Goal: Browse casually

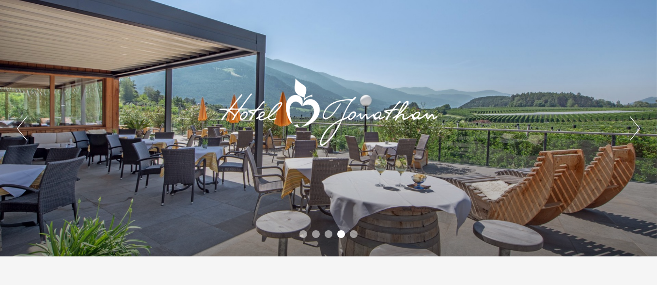
click at [637, 124] on button "Next" at bounding box center [635, 128] width 10 height 24
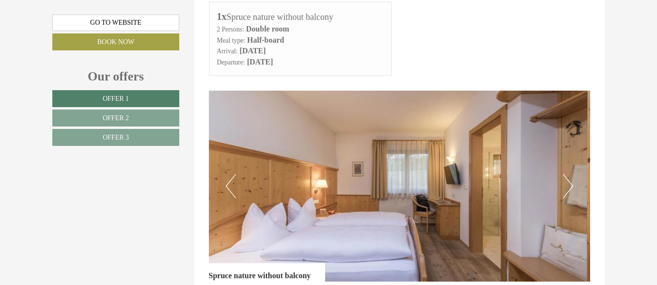
scroll to position [1743, 0]
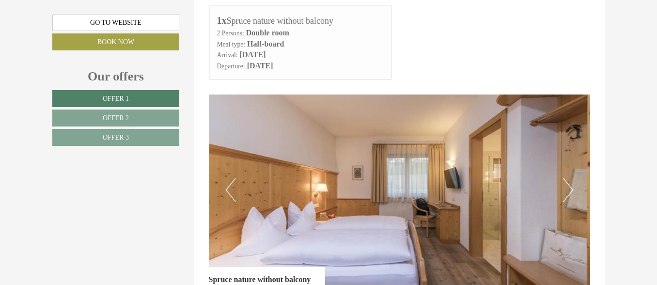
click at [569, 185] on button "Next" at bounding box center [568, 190] width 10 height 24
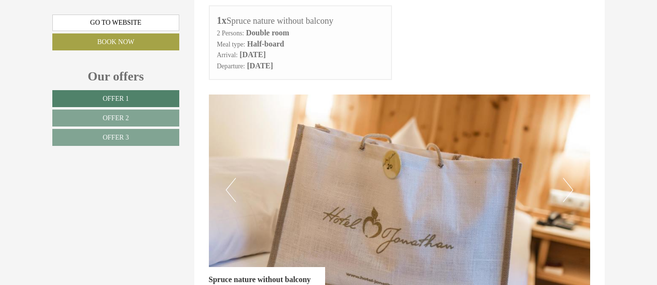
click at [569, 185] on button "Next" at bounding box center [568, 190] width 10 height 24
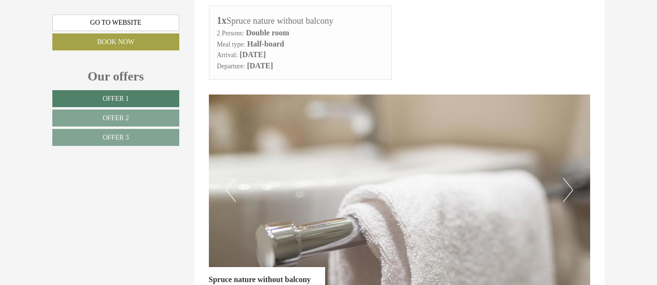
click at [569, 185] on button "Next" at bounding box center [568, 190] width 10 height 24
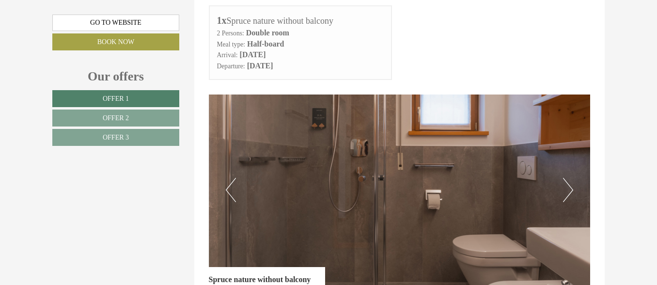
click at [569, 185] on button "Next" at bounding box center [568, 190] width 10 height 24
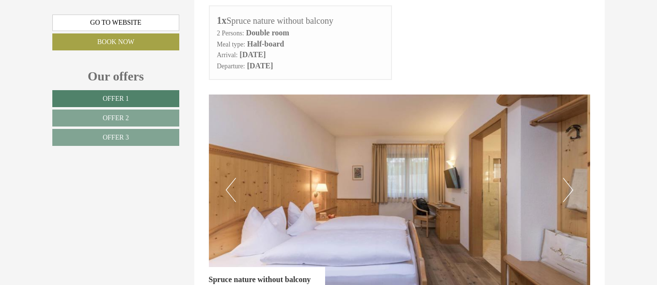
click at [569, 185] on button "Next" at bounding box center [568, 190] width 10 height 24
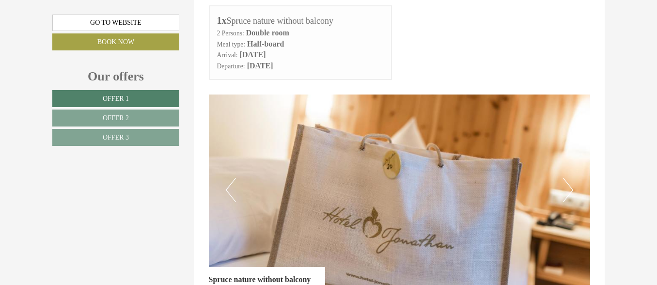
click at [569, 185] on button "Next" at bounding box center [568, 190] width 10 height 24
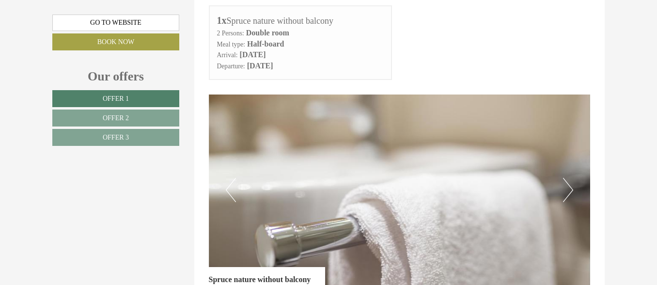
click at [569, 185] on button "Next" at bounding box center [568, 190] width 10 height 24
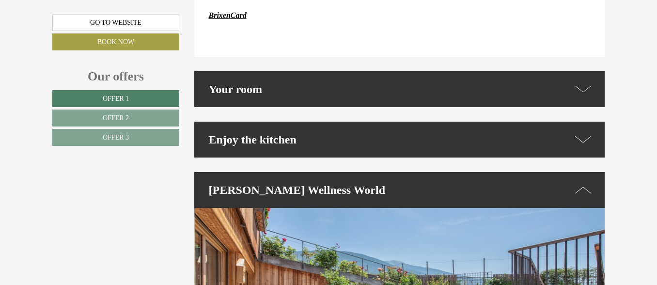
scroll to position [2664, 0]
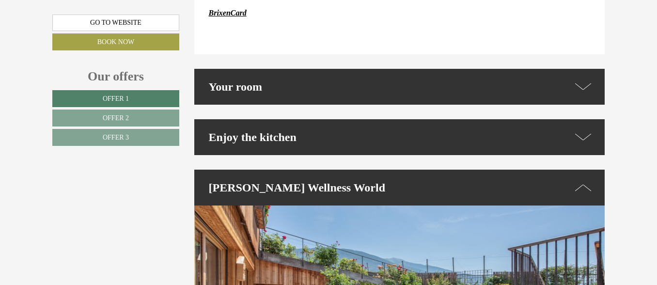
click at [569, 170] on div "[PERSON_NAME] Wellness World" at bounding box center [399, 188] width 411 height 36
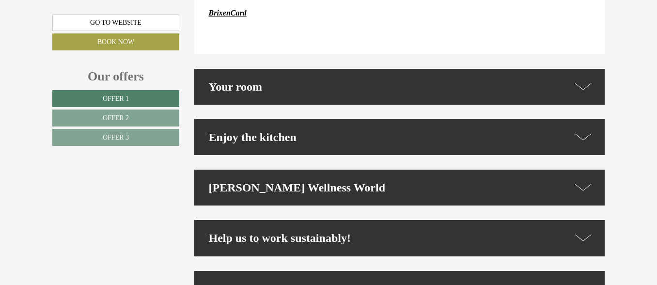
click at [569, 170] on div "[PERSON_NAME] Wellness World" at bounding box center [399, 188] width 411 height 36
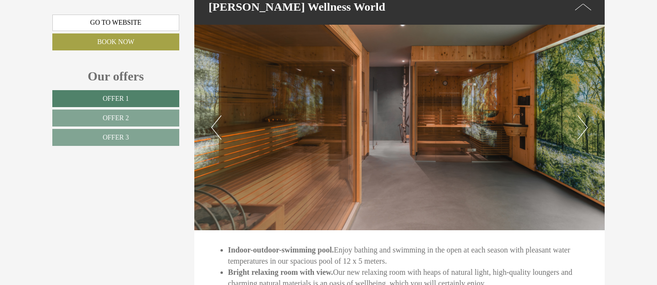
scroll to position [2839, 0]
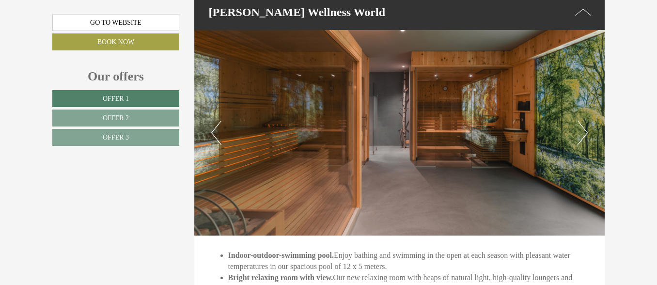
click at [576, 104] on img at bounding box center [399, 133] width 411 height 206
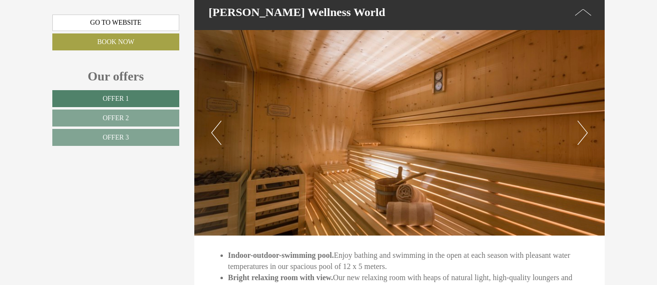
click at [582, 121] on button "Next" at bounding box center [583, 133] width 10 height 24
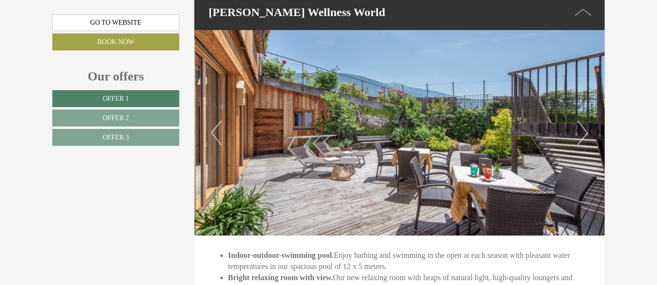
click at [582, 121] on button "Next" at bounding box center [583, 133] width 10 height 24
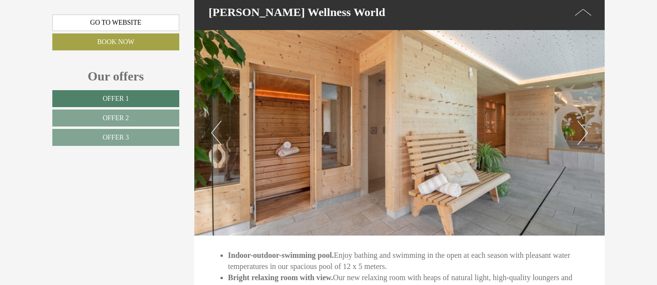
click at [582, 121] on button "Next" at bounding box center [583, 133] width 10 height 24
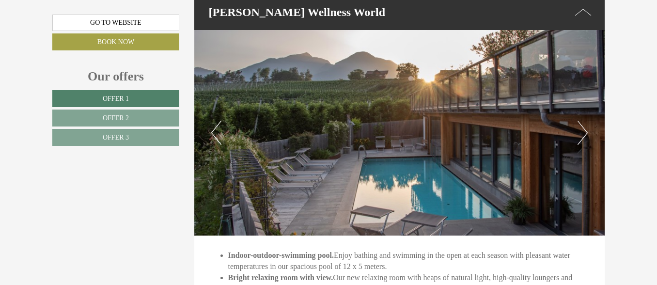
click at [582, 121] on button "Next" at bounding box center [583, 133] width 10 height 24
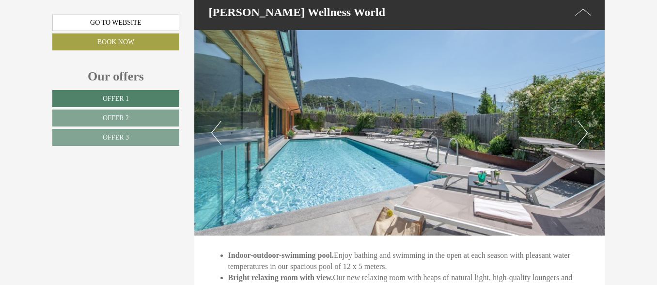
click at [582, 121] on button "Next" at bounding box center [583, 133] width 10 height 24
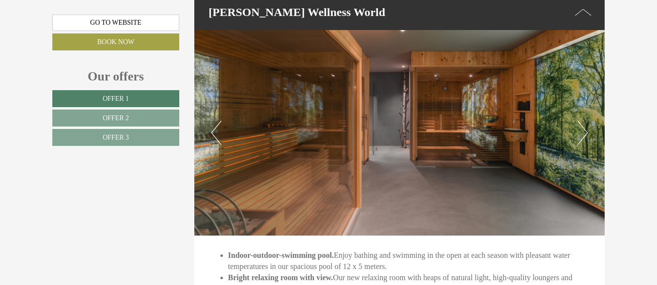
click at [582, 121] on button "Next" at bounding box center [583, 133] width 10 height 24
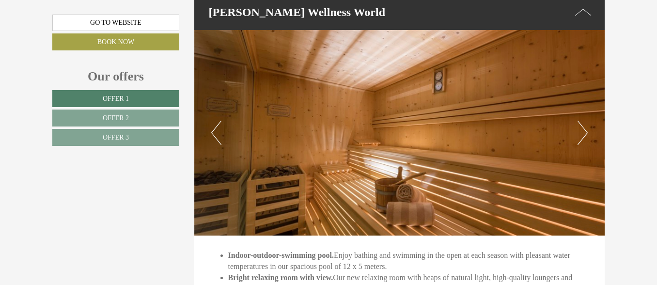
click at [582, 121] on button "Next" at bounding box center [583, 133] width 10 height 24
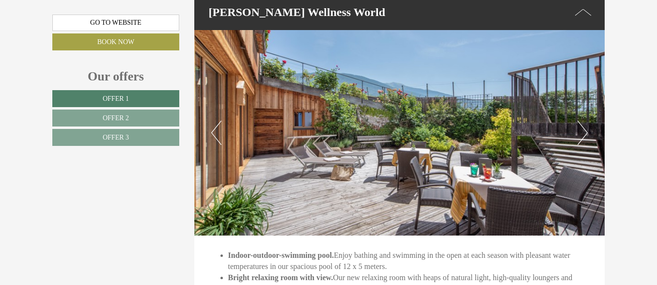
click at [582, 121] on button "Next" at bounding box center [583, 133] width 10 height 24
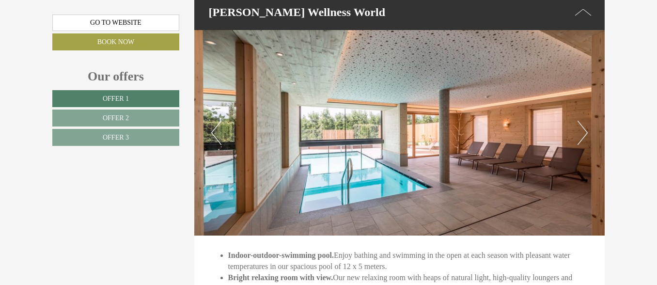
click at [582, 121] on button "Next" at bounding box center [583, 133] width 10 height 24
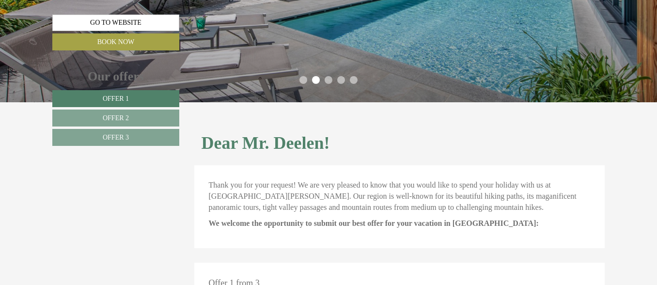
scroll to position [0, 0]
